Goal: Check status: Check status

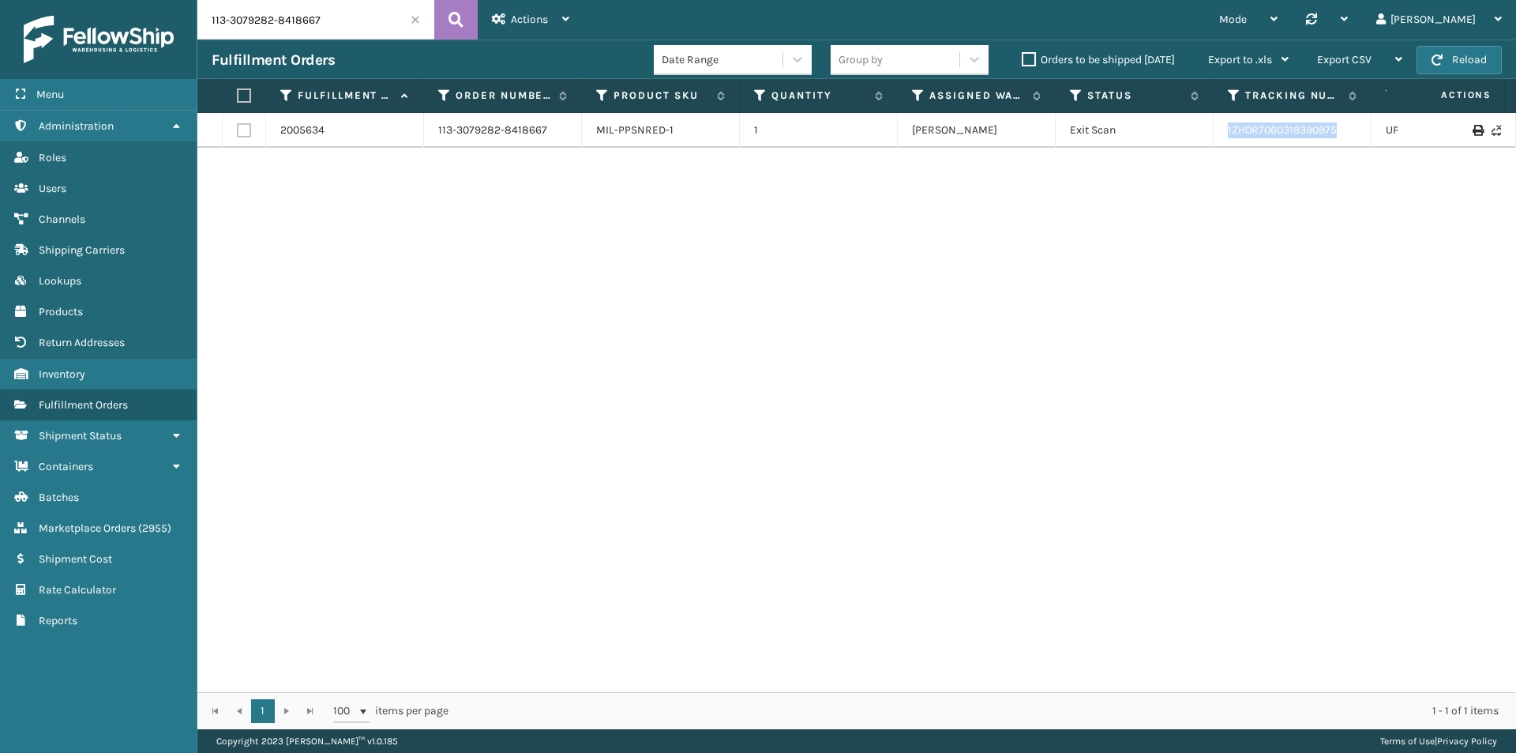
drag, startPoint x: 1358, startPoint y: 126, endPoint x: 1172, endPoint y: 135, distance: 186.6
click at [1172, 135] on tr "2005634 113-3079282-8418667 MIL-PPSNRED-1 1 Milliard LV Exit Scan 1ZH0R70603193…" at bounding box center [1080, 130] width 1767 height 35
copy tr "1ZH0R7060319390975"
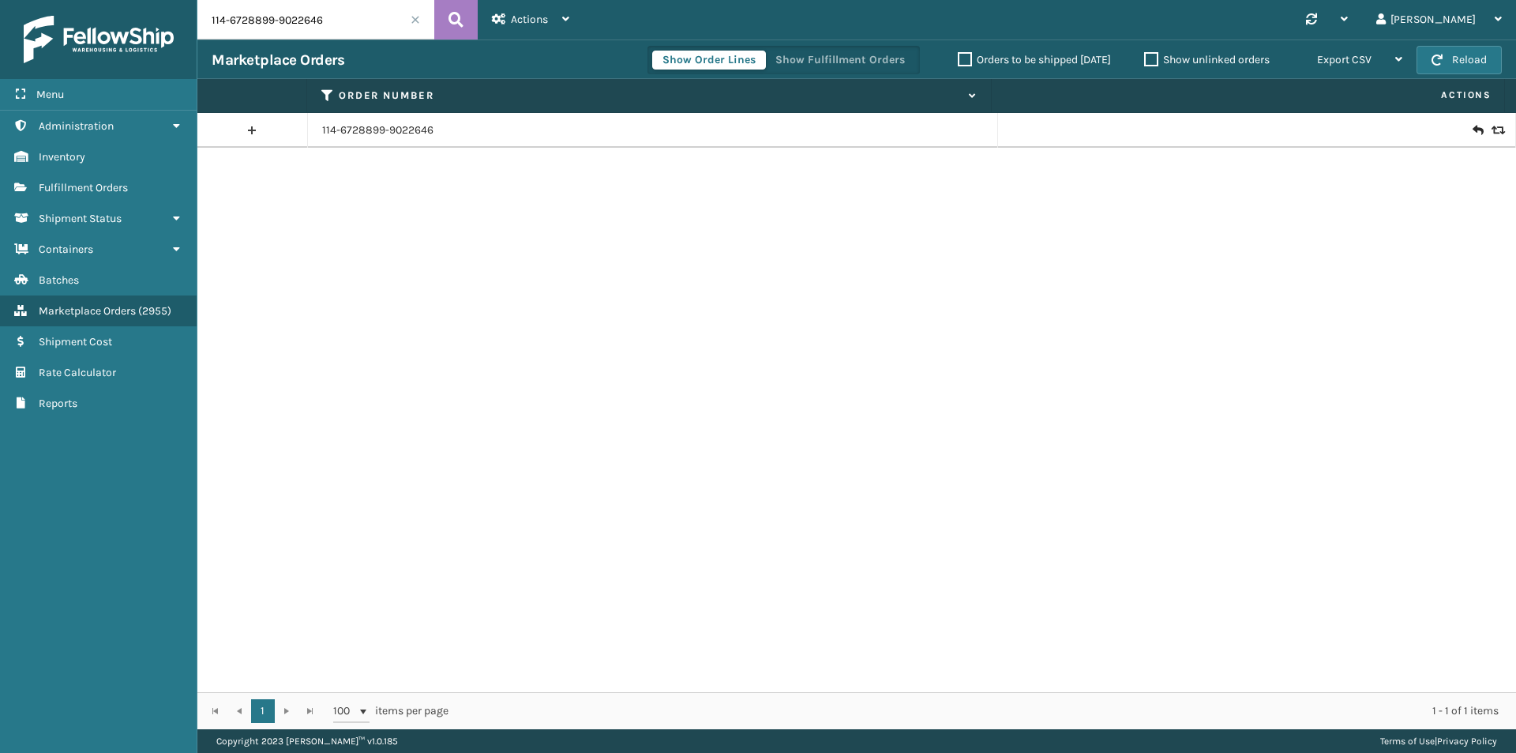
click at [355, 15] on input "114-6728899-9022646" at bounding box center [315, 19] width 237 height 39
click at [406, 138] on td "114-6728899-9022646" at bounding box center [653, 130] width 690 height 35
click at [401, 127] on link "114-6728899-9022646" at bounding box center [377, 130] width 111 height 16
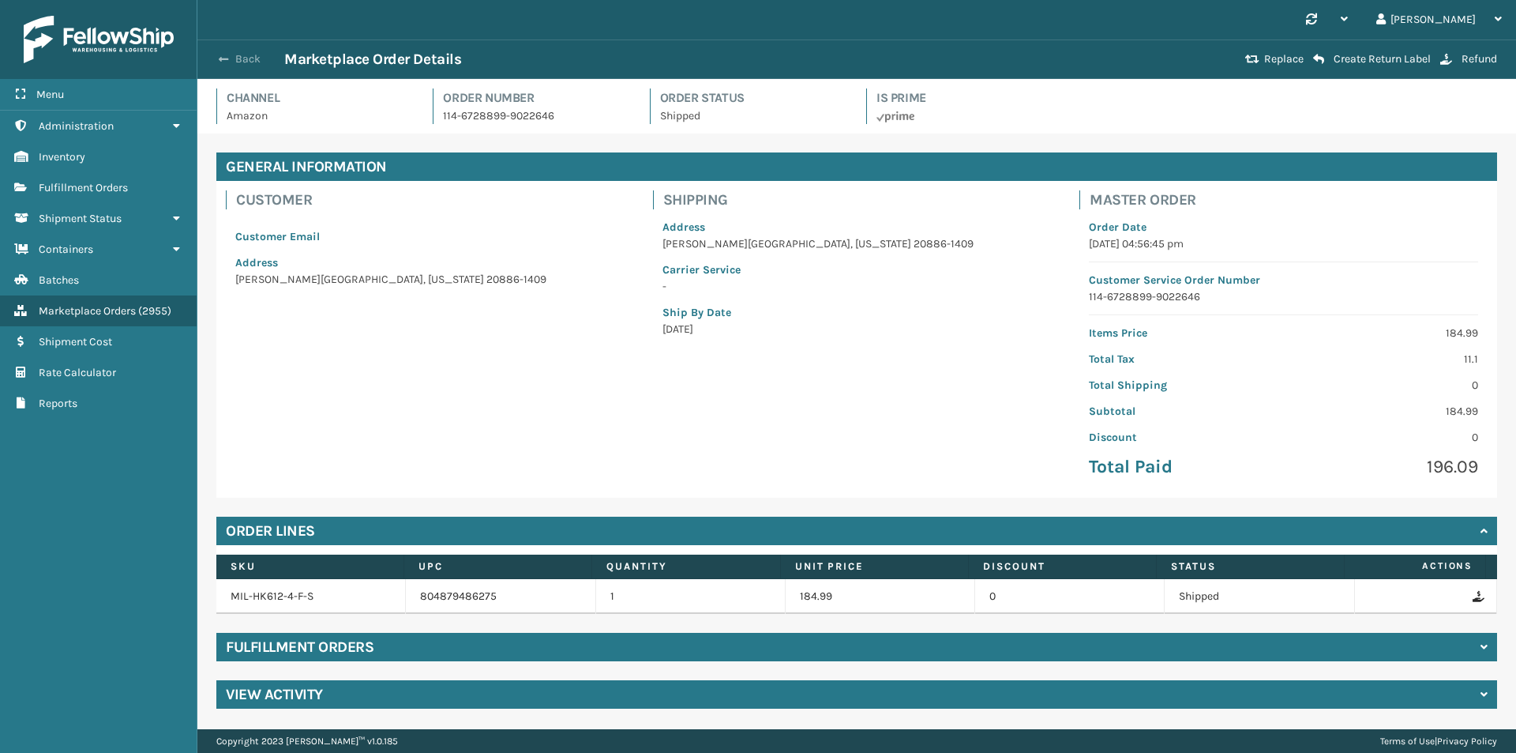
click at [261, 61] on button "Back" at bounding box center [248, 59] width 73 height 14
